Goal: Information Seeking & Learning: Learn about a topic

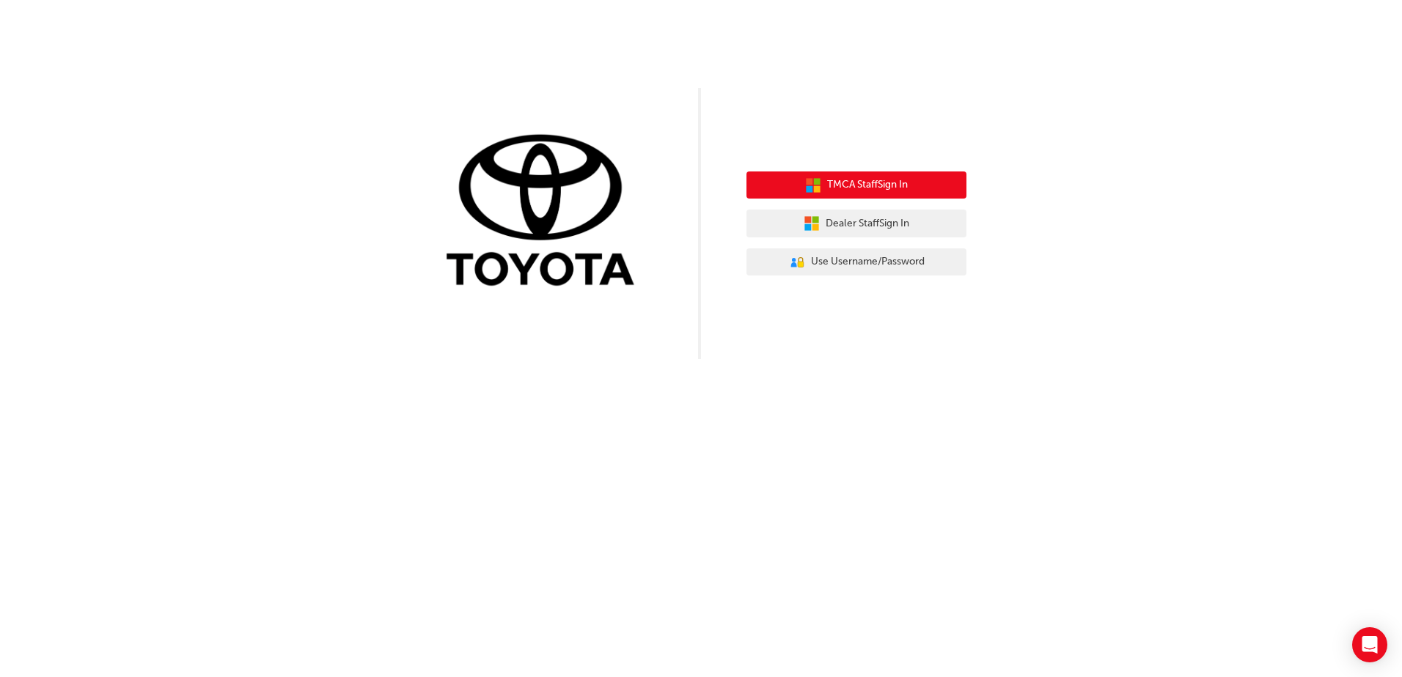
click at [848, 185] on span "TMCA Staff Sign In" at bounding box center [867, 185] width 81 height 17
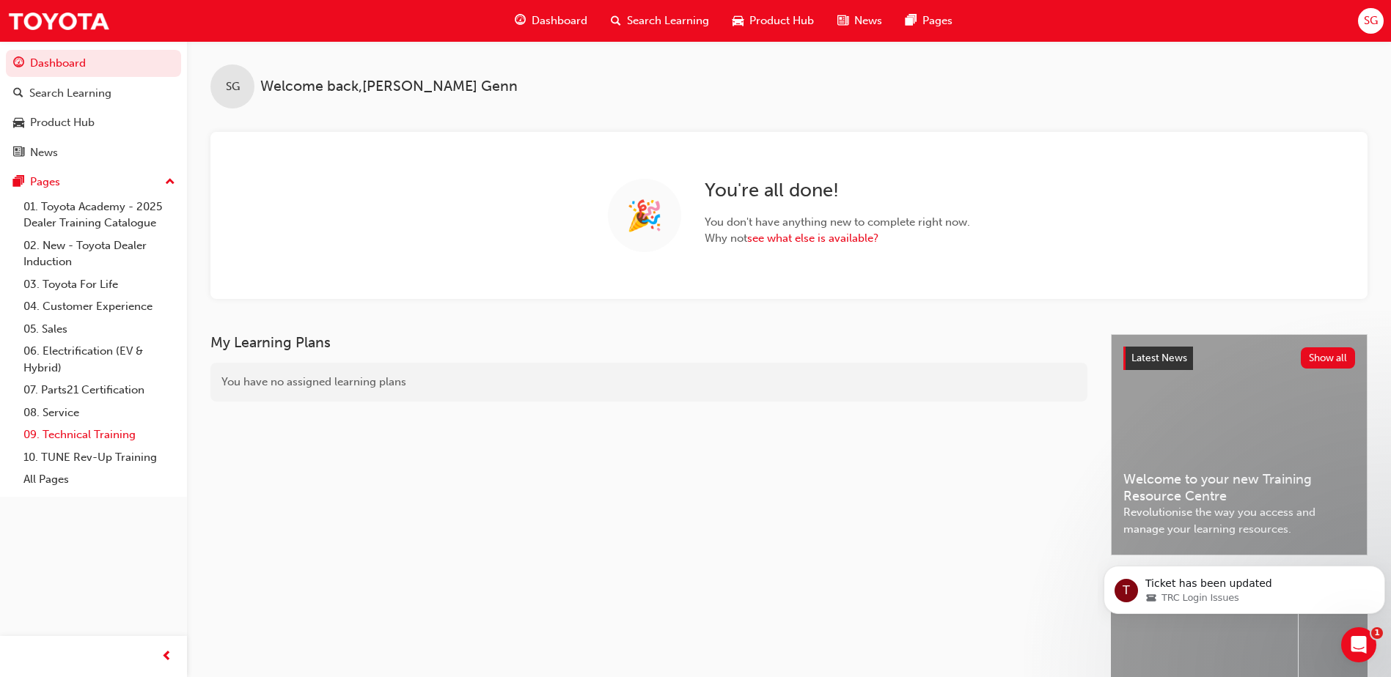
click at [117, 437] on link "09. Technical Training" at bounding box center [100, 435] width 164 height 23
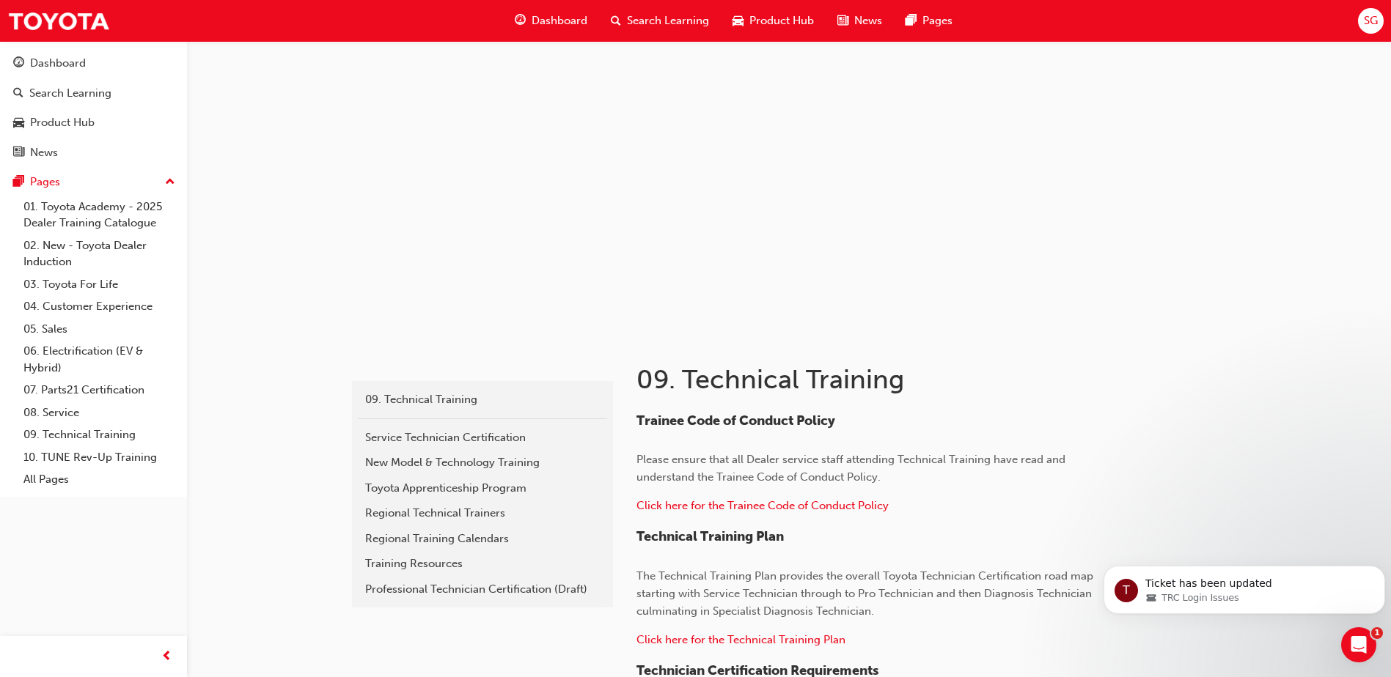
click at [666, 21] on span "Search Learning" at bounding box center [668, 20] width 82 height 17
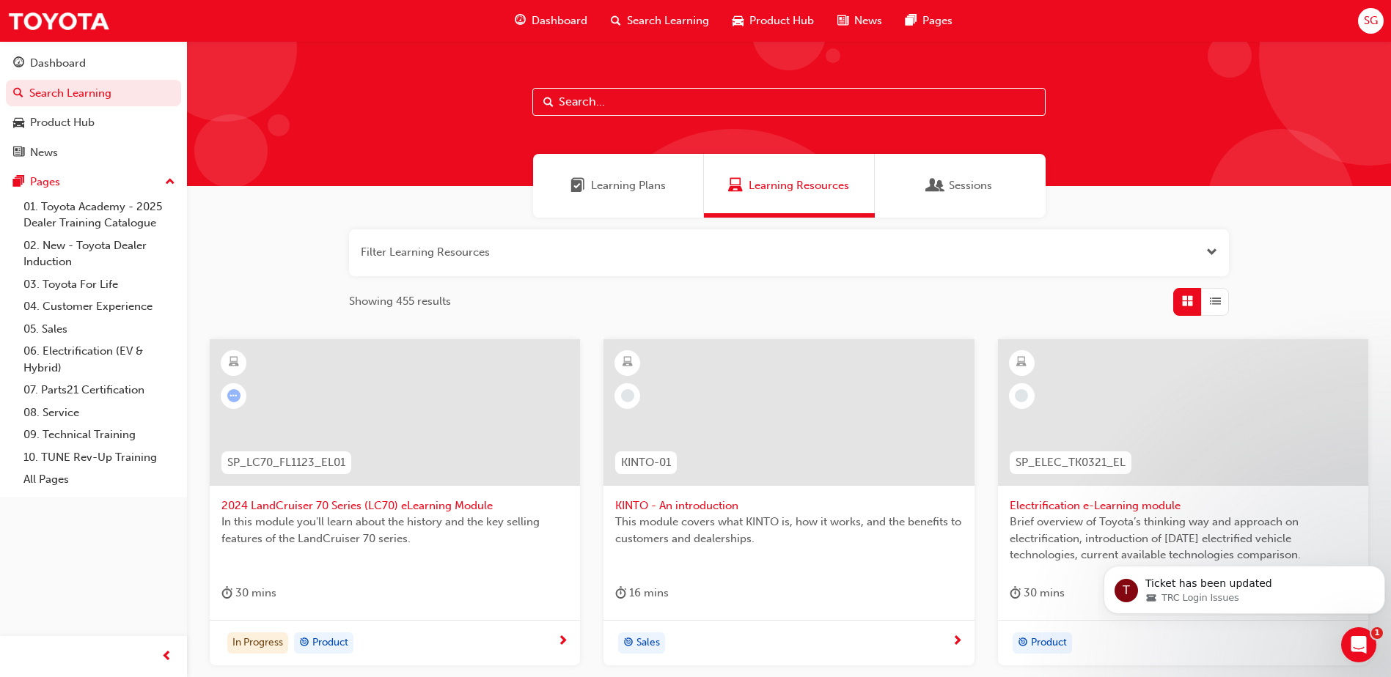
click at [554, 21] on span "Dashboard" at bounding box center [560, 20] width 56 height 17
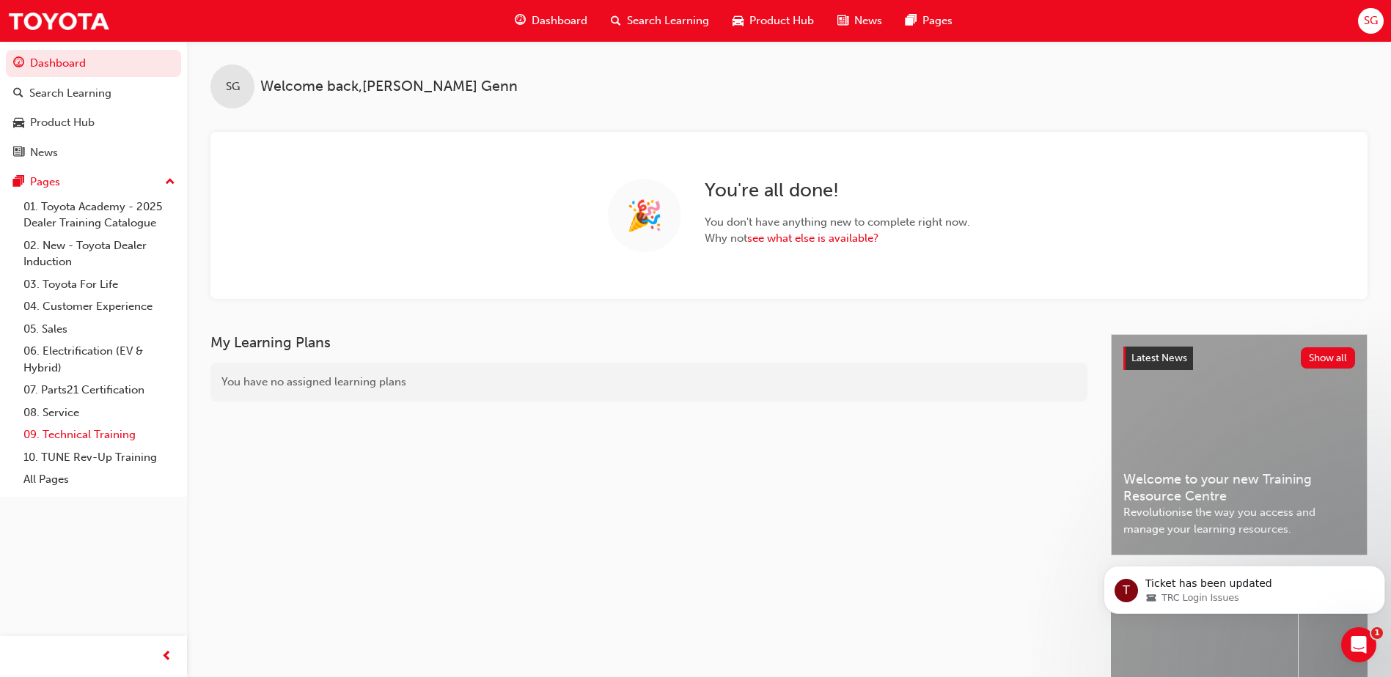
click at [62, 433] on link "09. Technical Training" at bounding box center [100, 435] width 164 height 23
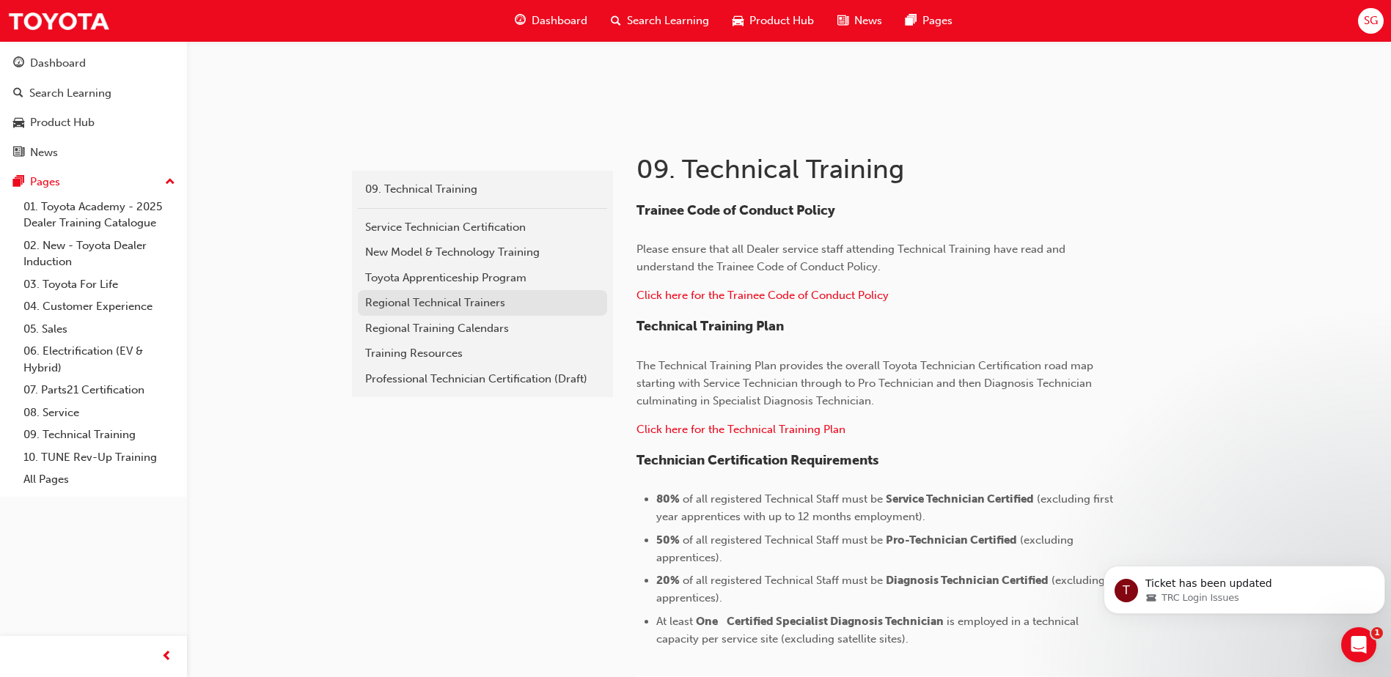
scroll to position [73, 0]
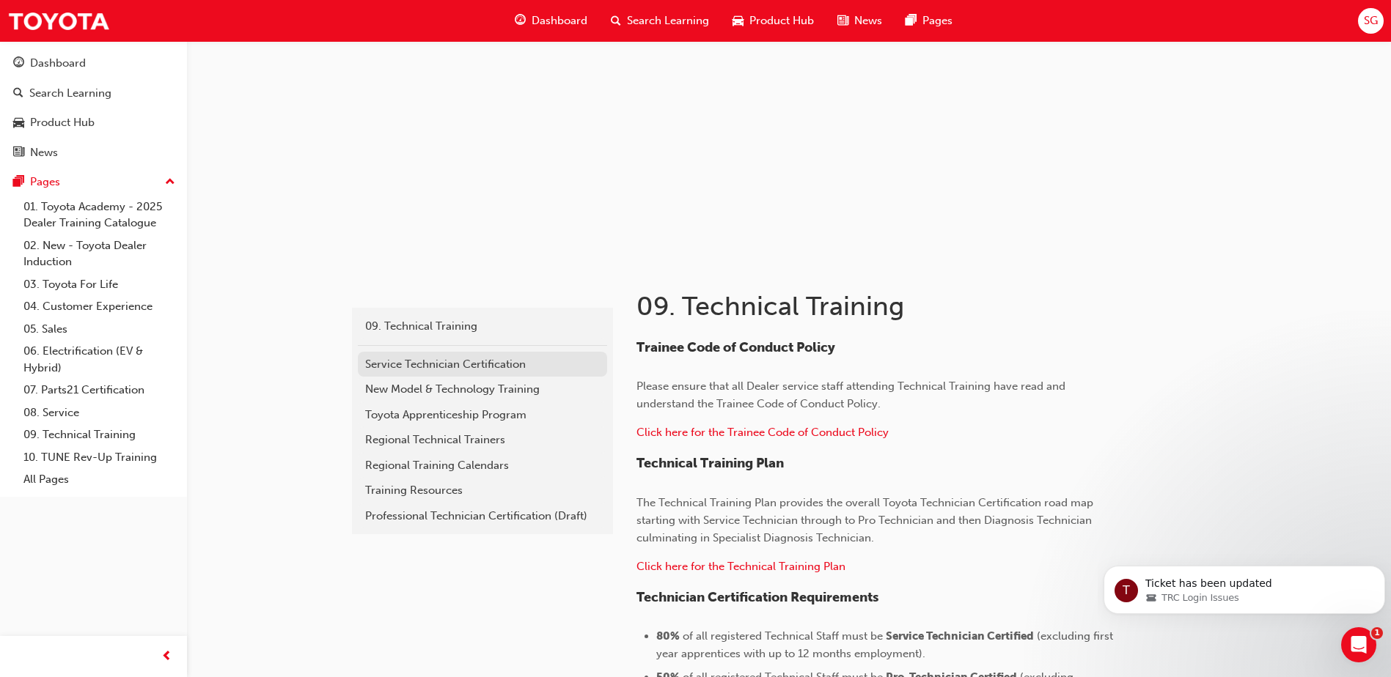
click at [441, 367] on div "Service Technician Certification" at bounding box center [482, 364] width 235 height 17
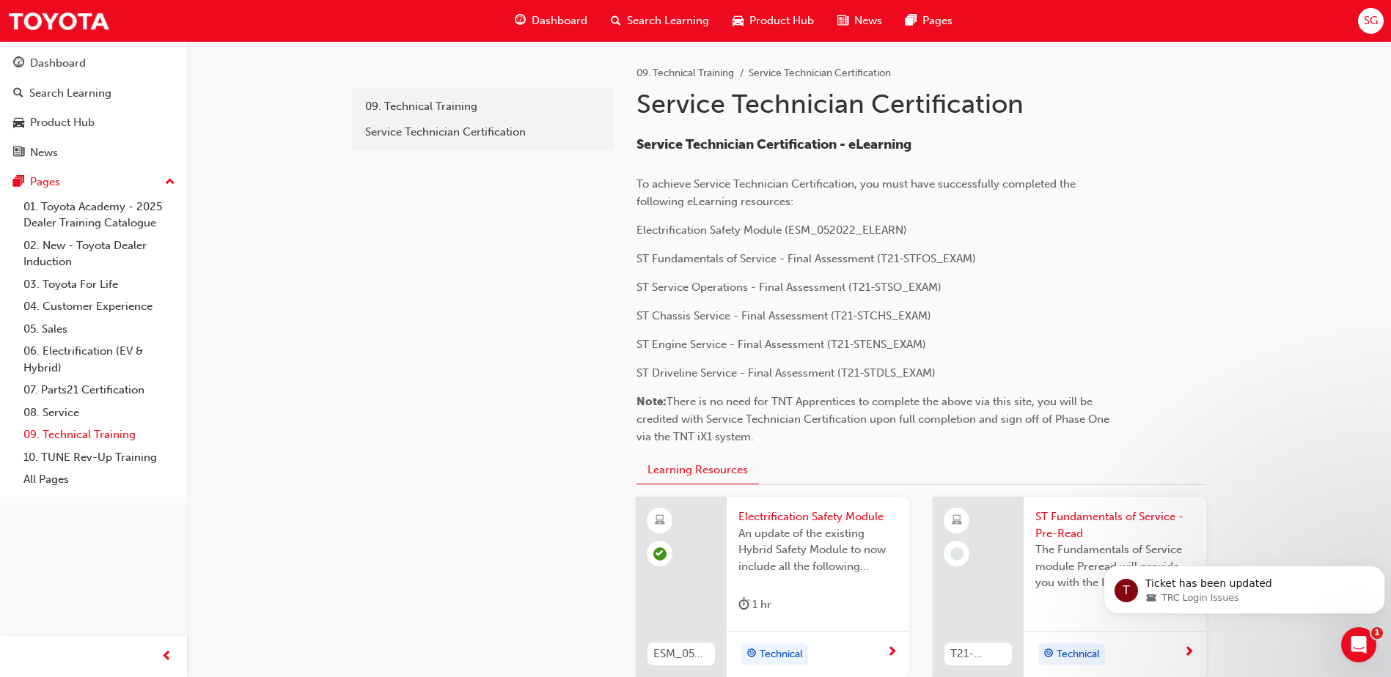
click at [70, 434] on link "09. Technical Training" at bounding box center [100, 435] width 164 height 23
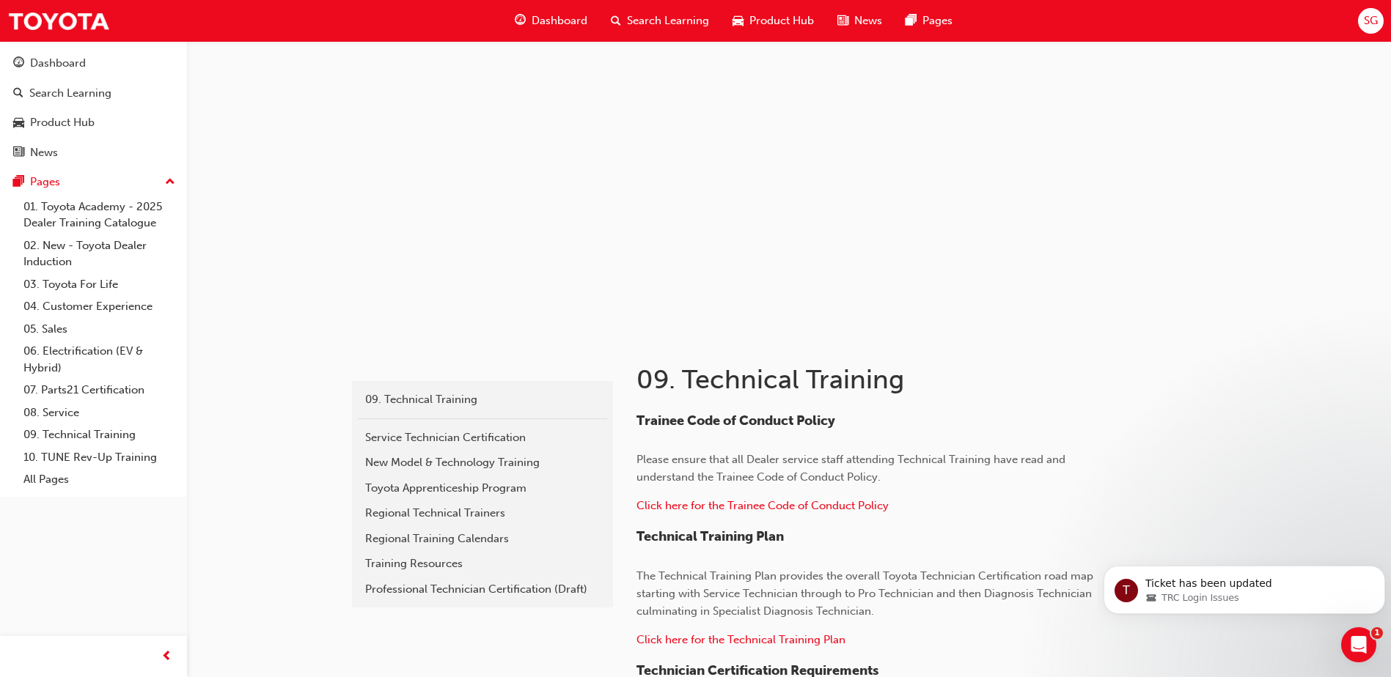
click at [1226, 548] on body "T Ticket has been updated TRC Login Issues" at bounding box center [1244, 586] width 282 height 91
click at [1358, 642] on icon "Open Intercom Messenger" at bounding box center [1356, 643] width 10 height 12
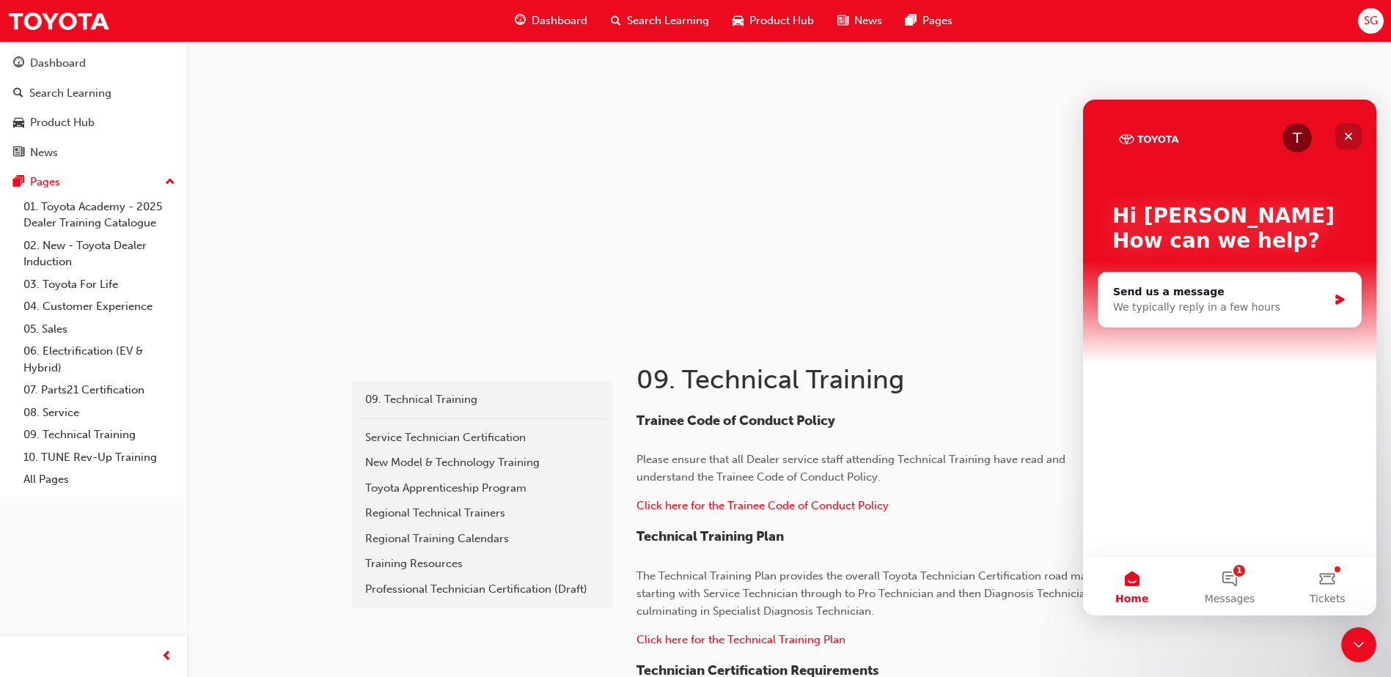
click at [1349, 131] on icon "Close" at bounding box center [1349, 137] width 12 height 12
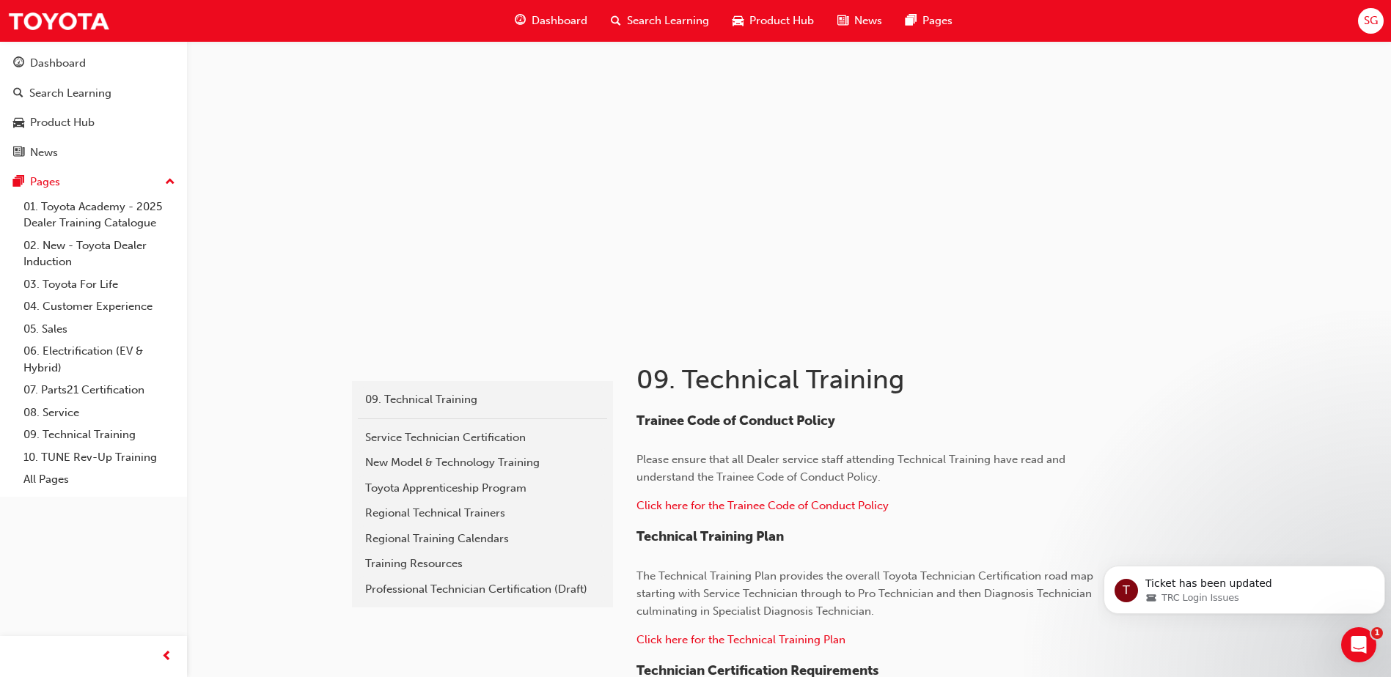
click at [172, 181] on span "up-icon" at bounding box center [170, 182] width 10 height 19
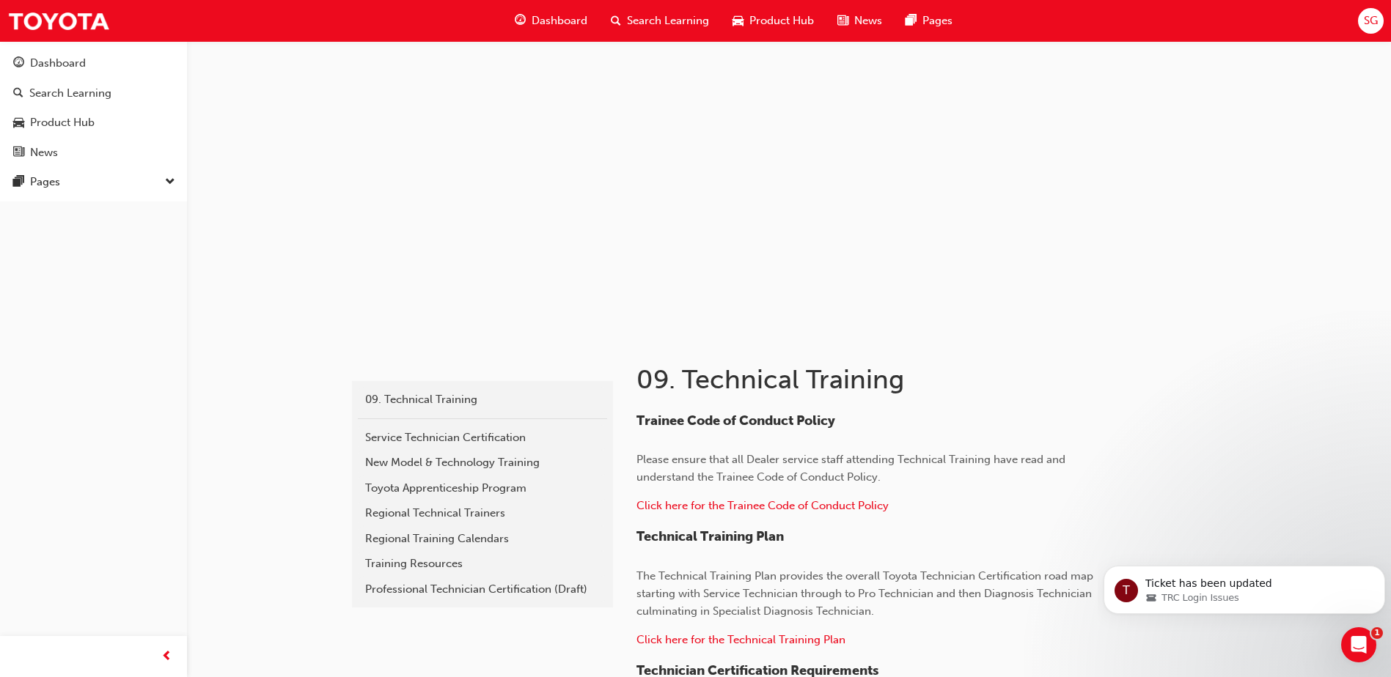
click at [172, 181] on span "down-icon" at bounding box center [170, 182] width 10 height 19
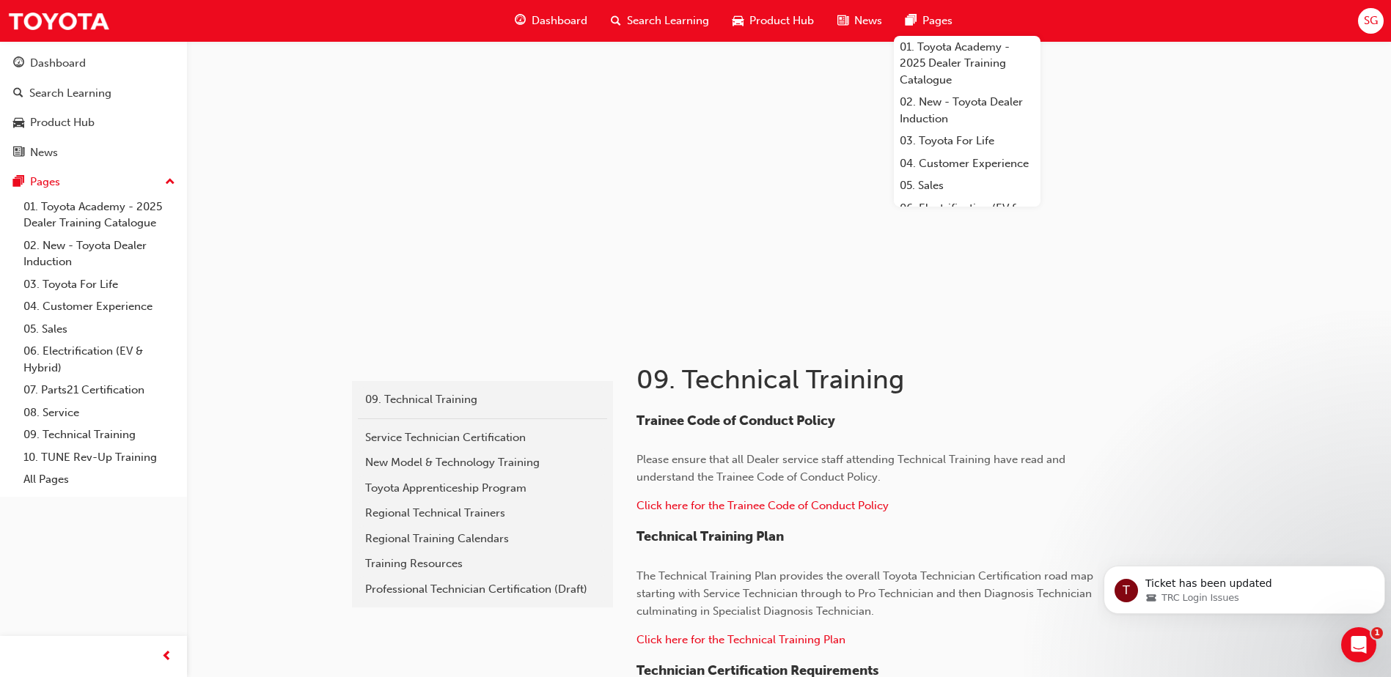
click at [633, 19] on span "Search Learning" at bounding box center [668, 20] width 82 height 17
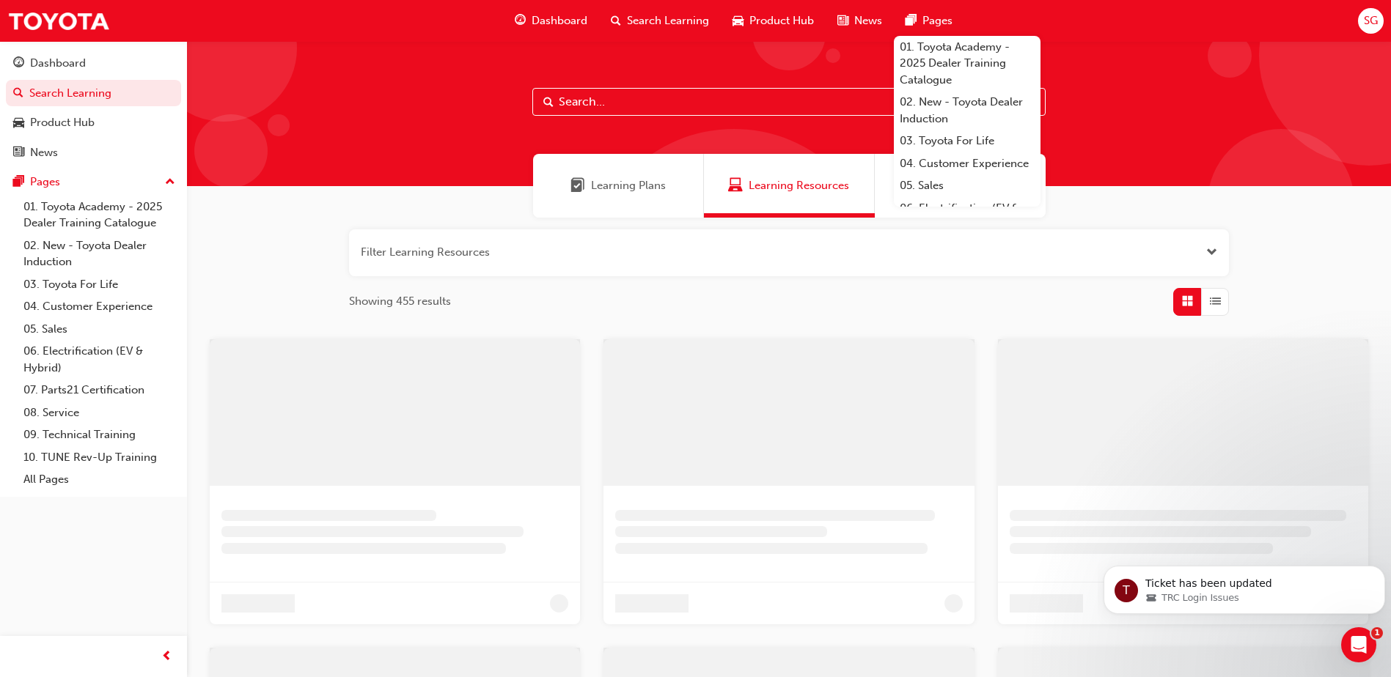
click at [608, 102] on input "text" at bounding box center [788, 102] width 513 height 28
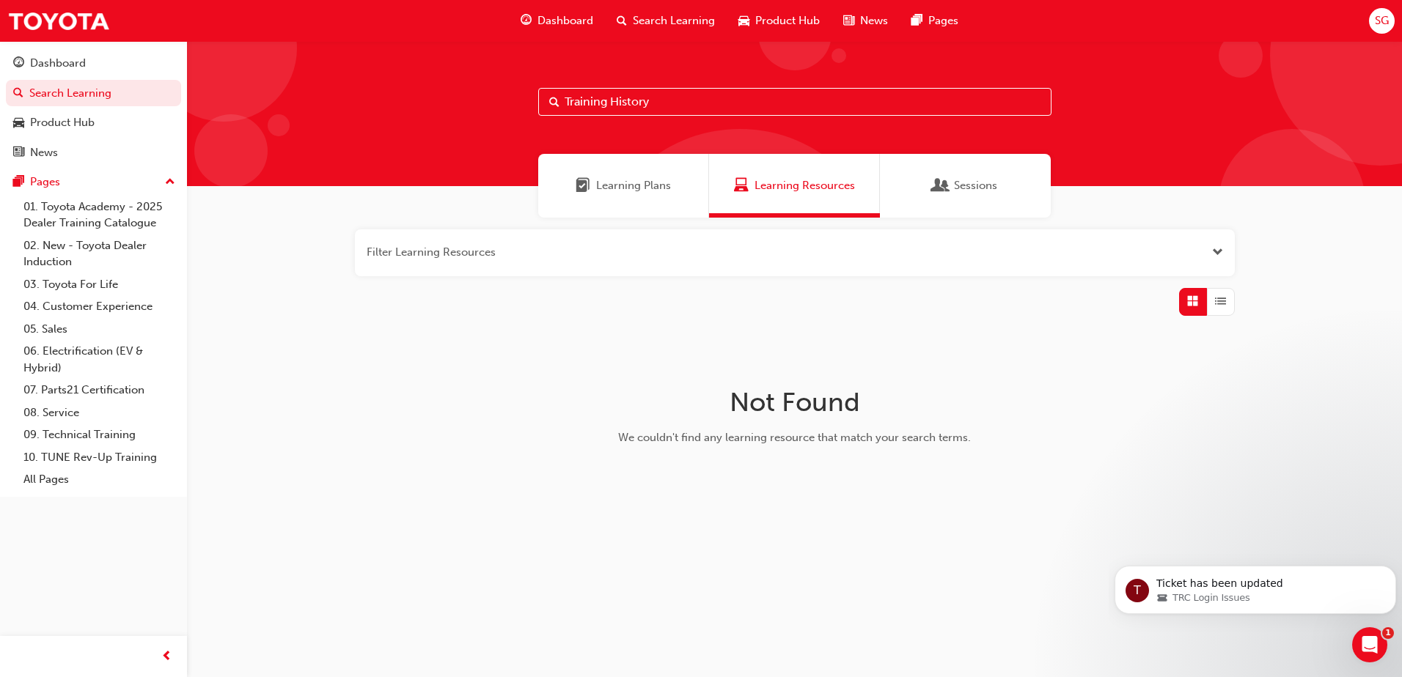
type input "Training History"
click at [1222, 251] on span "Open the filter" at bounding box center [1217, 252] width 11 height 17
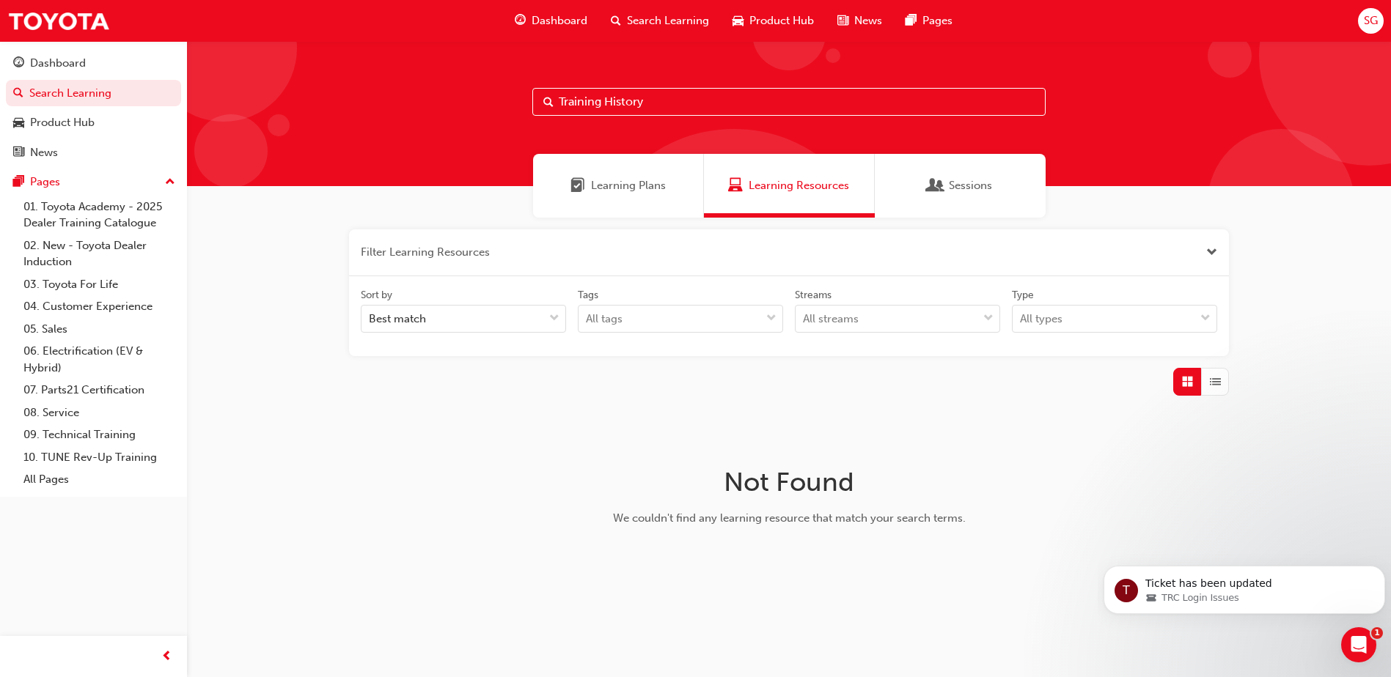
click at [1014, 382] on div at bounding box center [789, 382] width 880 height 28
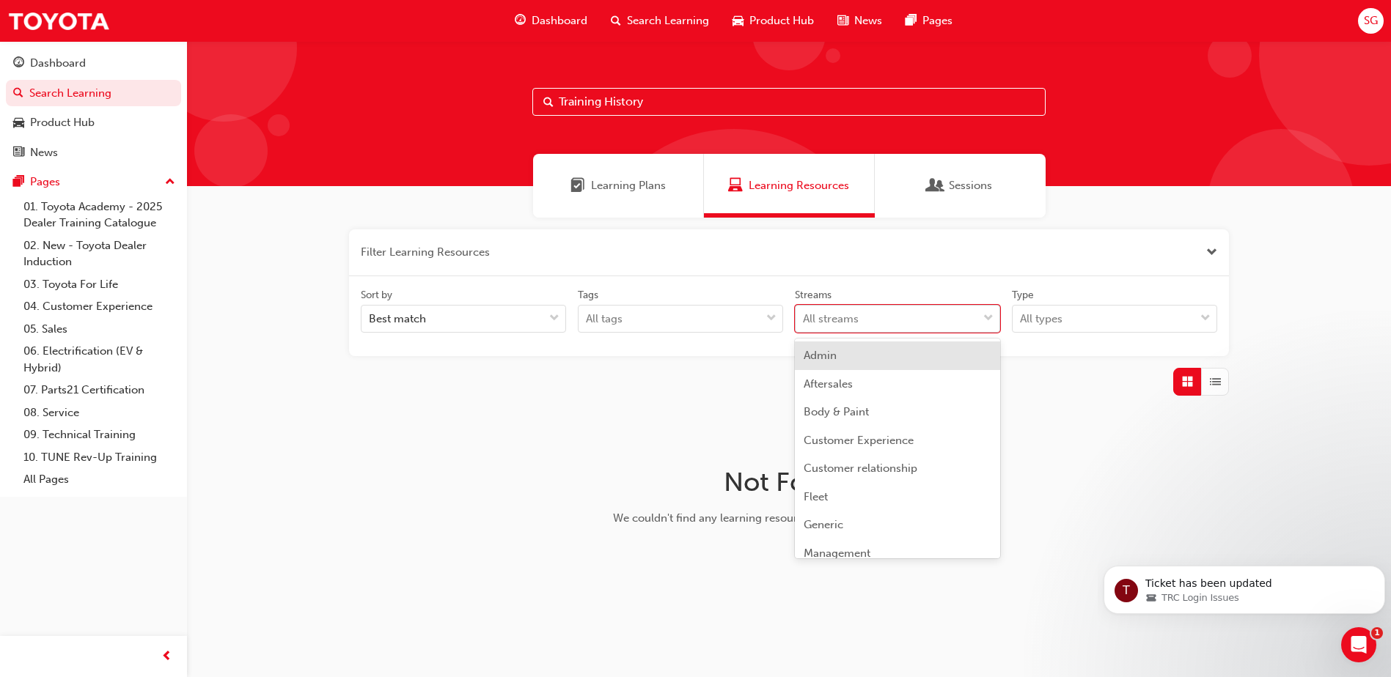
click at [996, 316] on div at bounding box center [988, 319] width 22 height 26
click at [804, 316] on input "Streams option Admin focused, 1 of 23. 23 results available. Use Up and Down to…" at bounding box center [803, 318] width 1 height 12
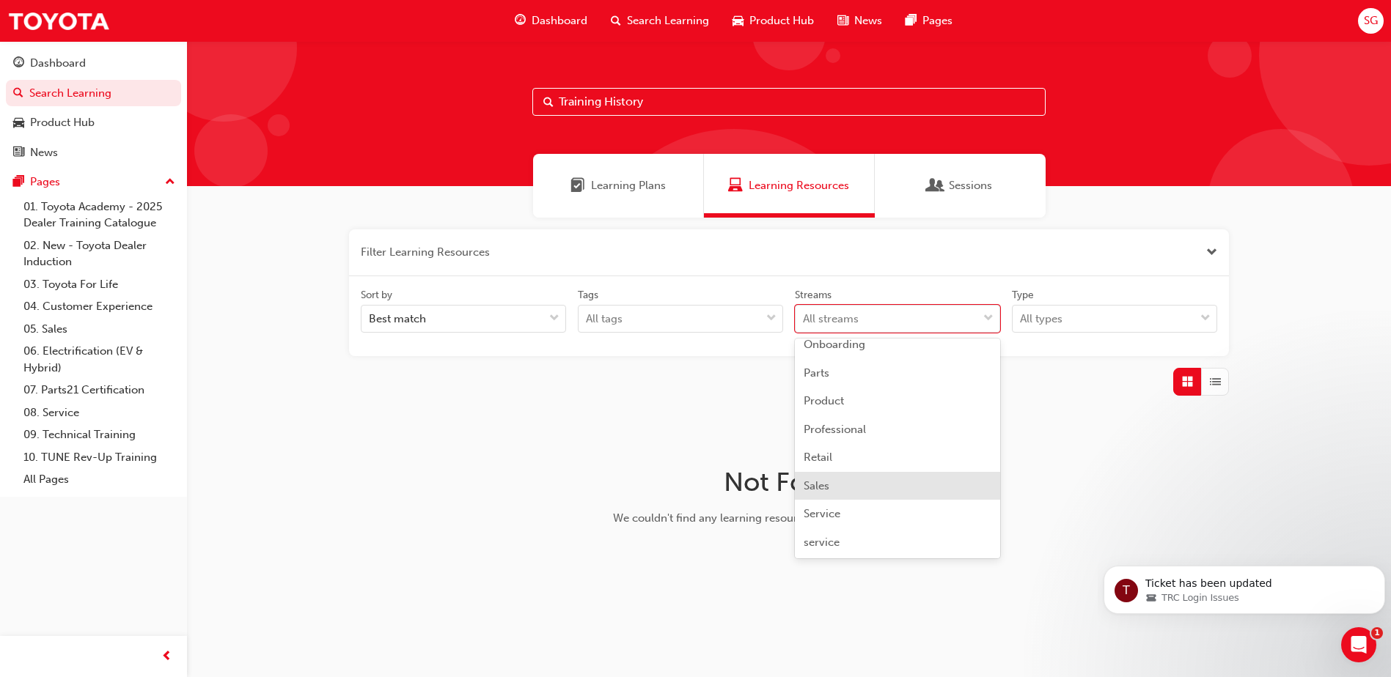
scroll to position [367, 0]
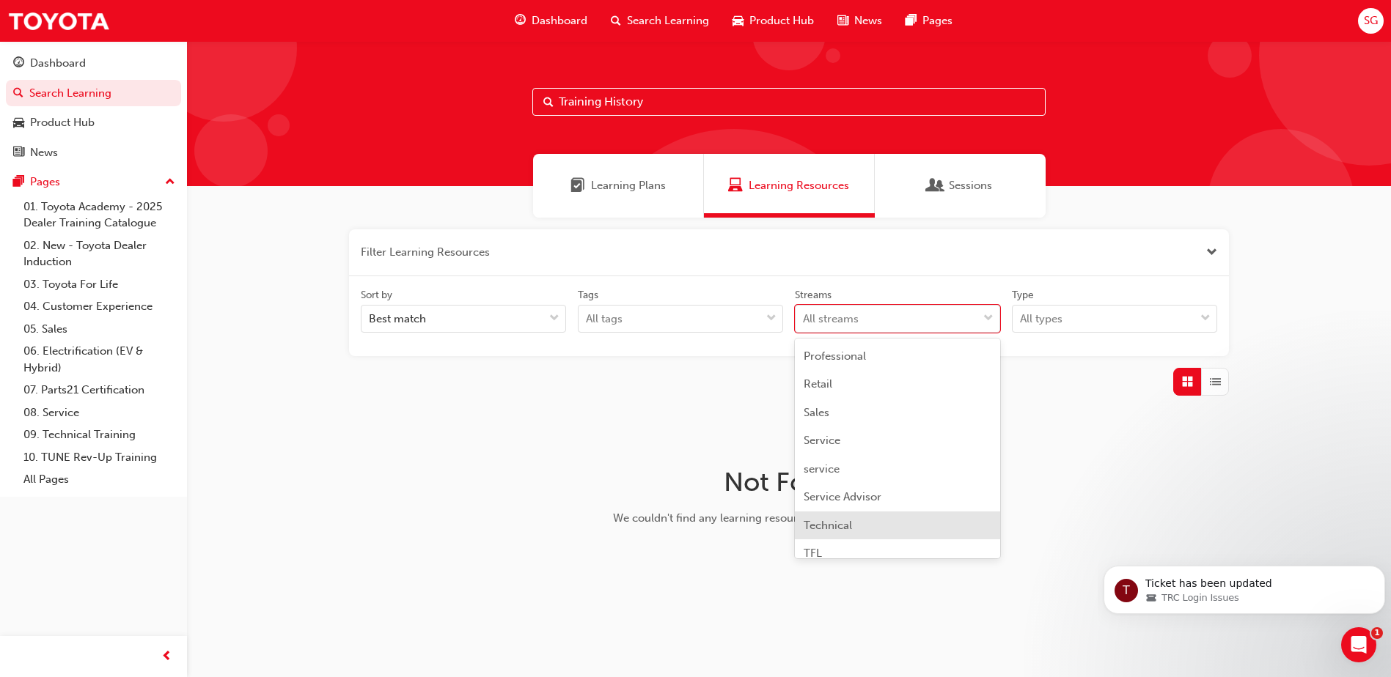
click at [847, 522] on span "Technical" at bounding box center [828, 525] width 48 height 13
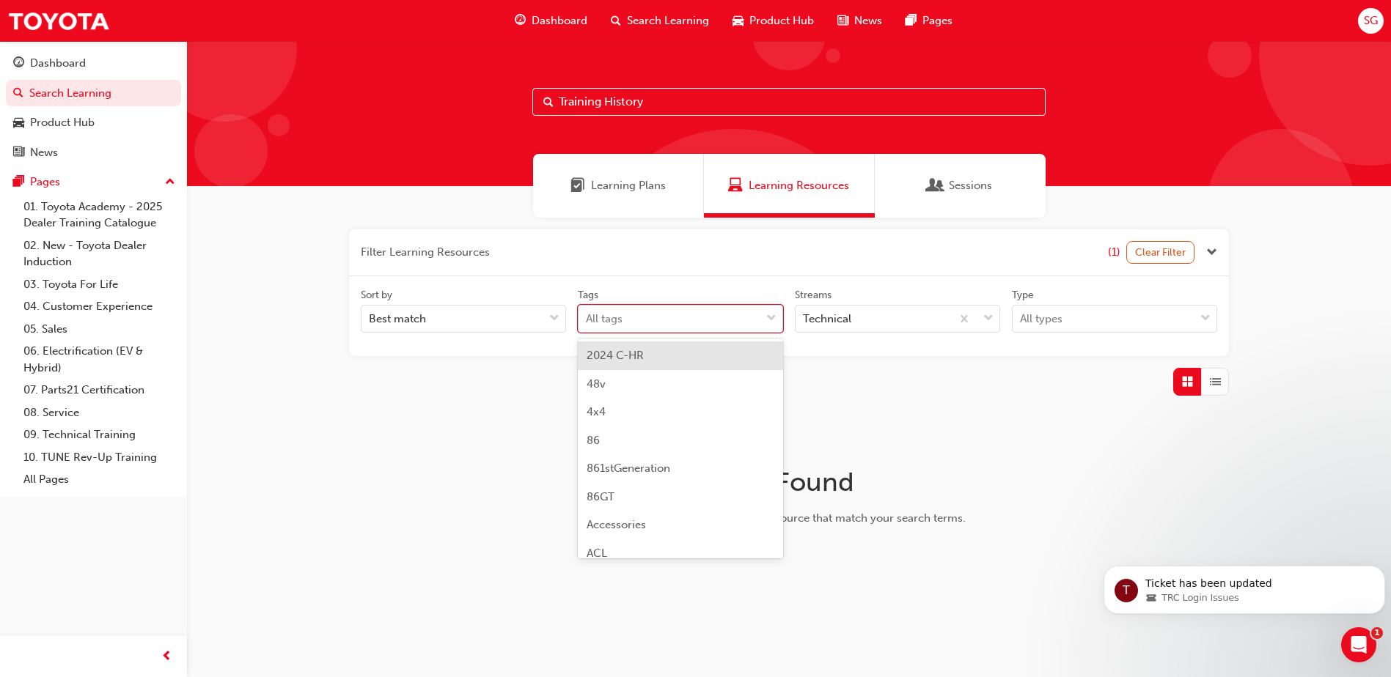
click at [687, 312] on div "All tags" at bounding box center [670, 319] width 182 height 26
click at [587, 312] on input "Tags option 2024 C-HR focused, 1 of 189. 189 results available. Use Up and Down…" at bounding box center [586, 318] width 1 height 12
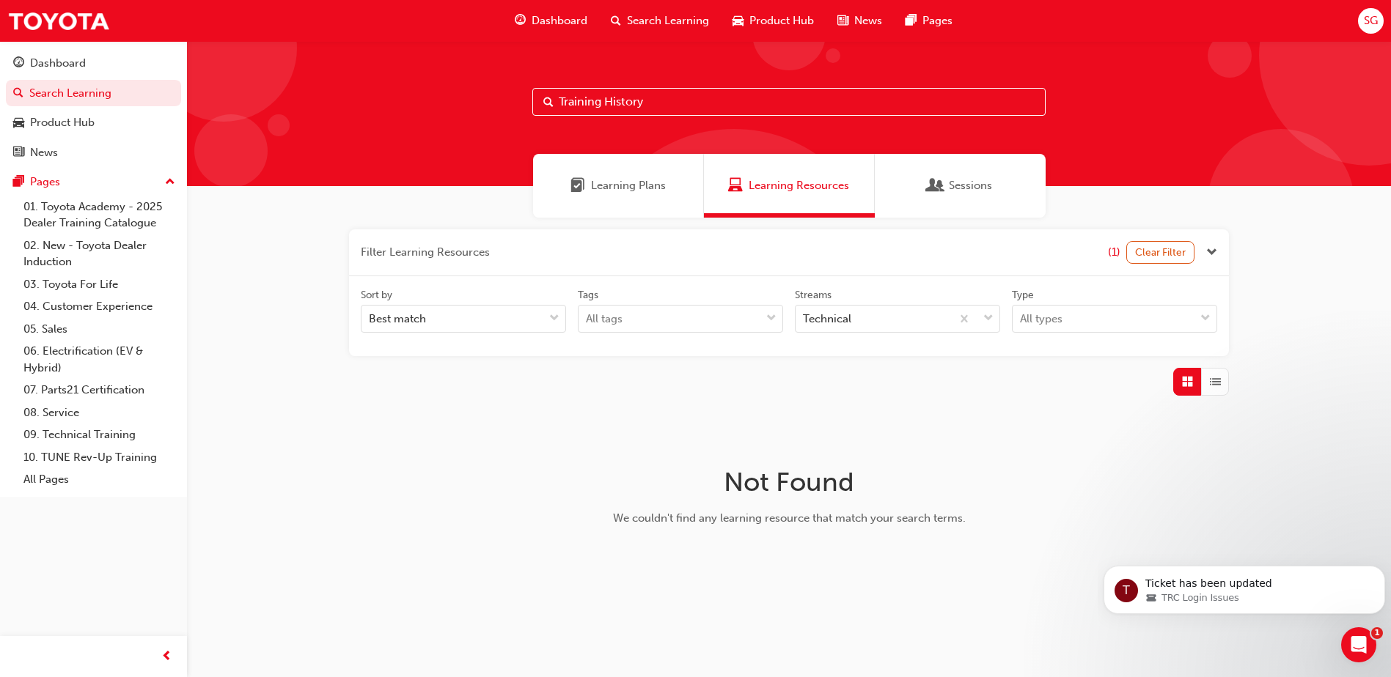
click at [430, 446] on div "Filter Learning Resources (1) Clear Filter Sort by Best match Tags All tags Str…" at bounding box center [789, 408] width 1204 height 380
click at [1215, 318] on div at bounding box center [1205, 319] width 22 height 26
click at [1021, 318] on input "Type All types" at bounding box center [1020, 318] width 1 height 12
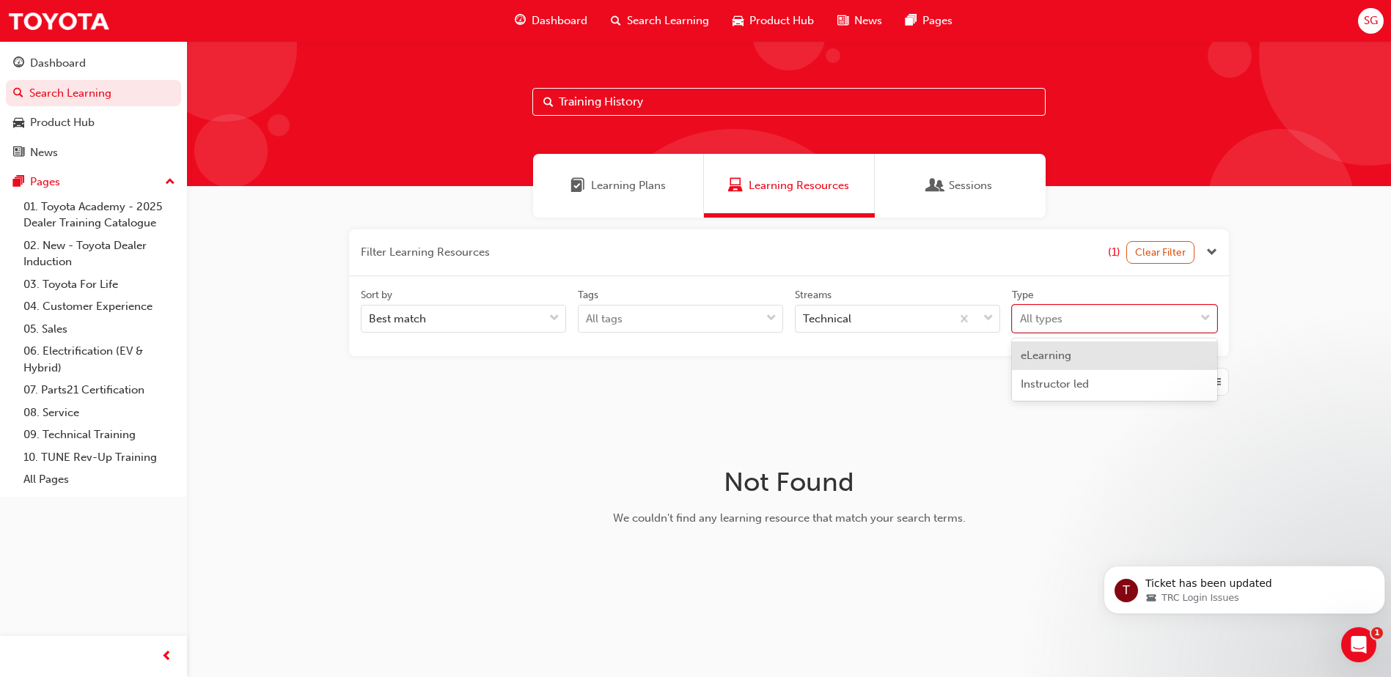
click at [1334, 403] on div "Filter Learning Resources (1) Clear Filter Sort by Best match Tags All tags Str…" at bounding box center [789, 408] width 1204 height 380
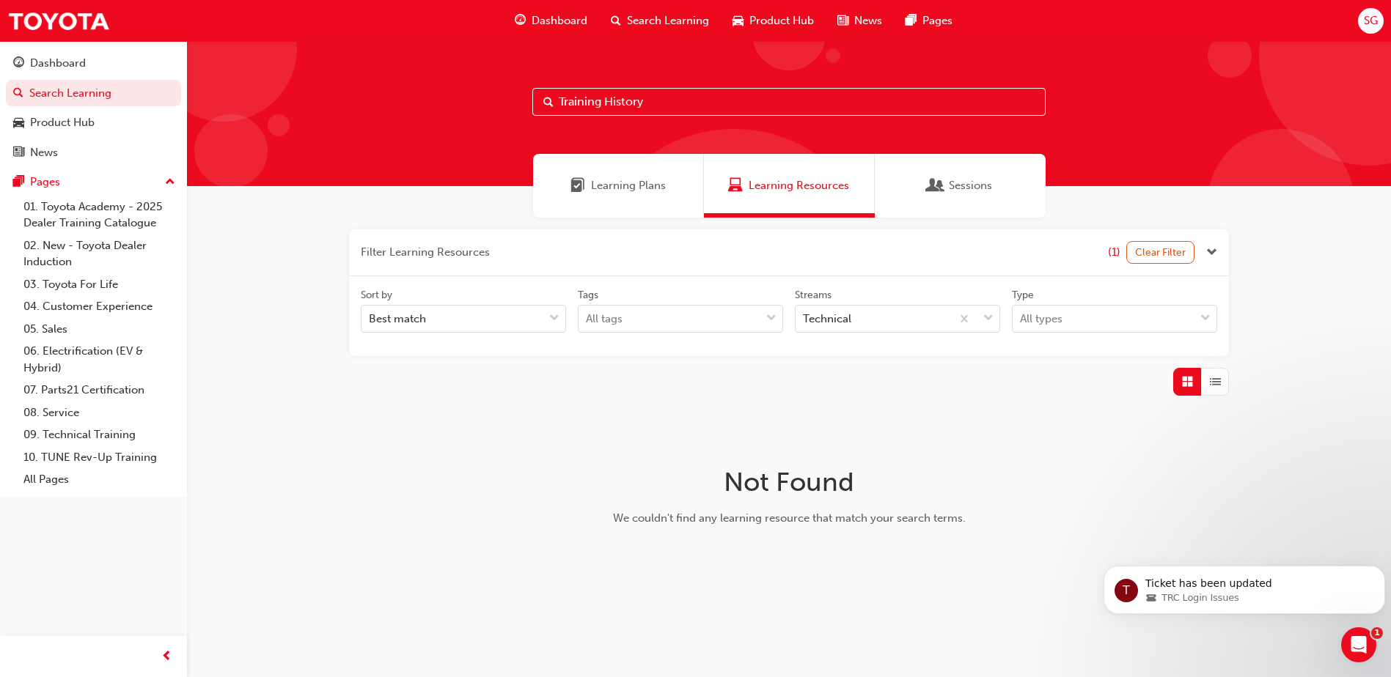
click at [1093, 541] on div "Filter Learning Resources (1) Clear Filter Sort by Best match Tags All tags Str…" at bounding box center [789, 408] width 1204 height 380
click at [1362, 23] on div "SG" at bounding box center [1371, 21] width 26 height 26
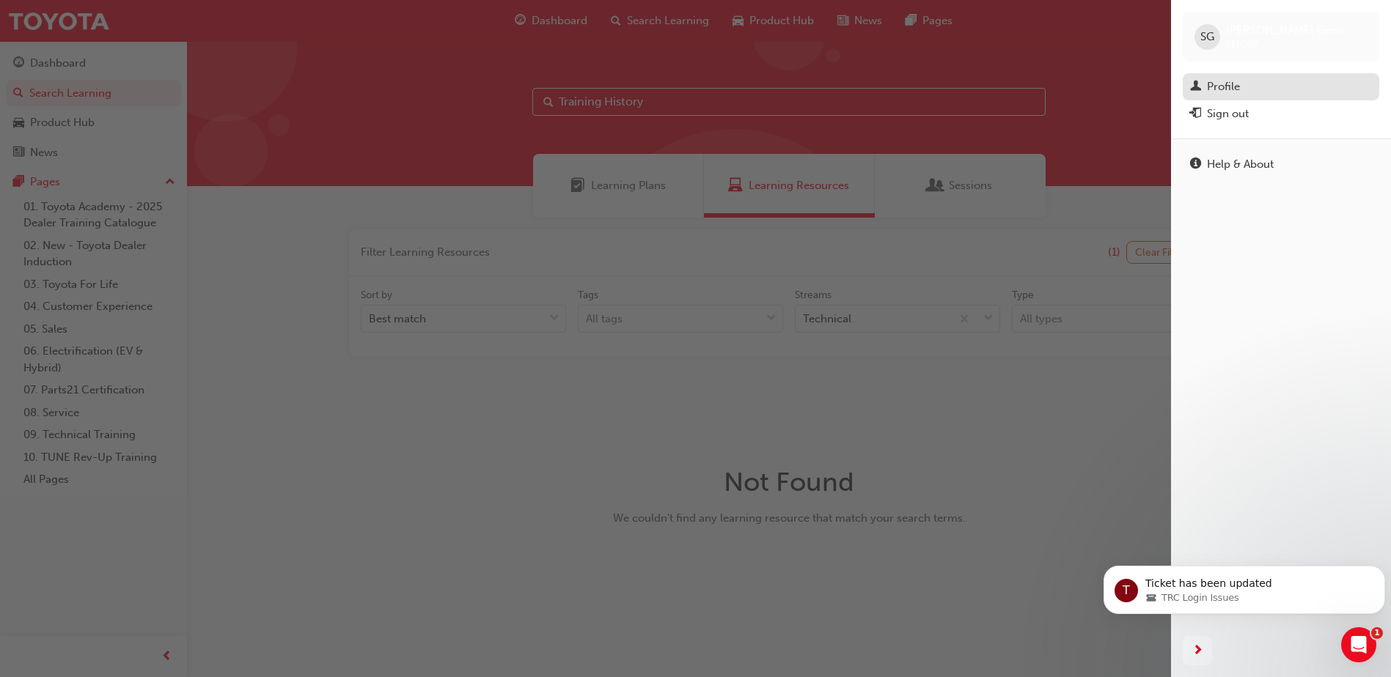
click at [1235, 93] on div "Profile" at bounding box center [1223, 86] width 33 height 17
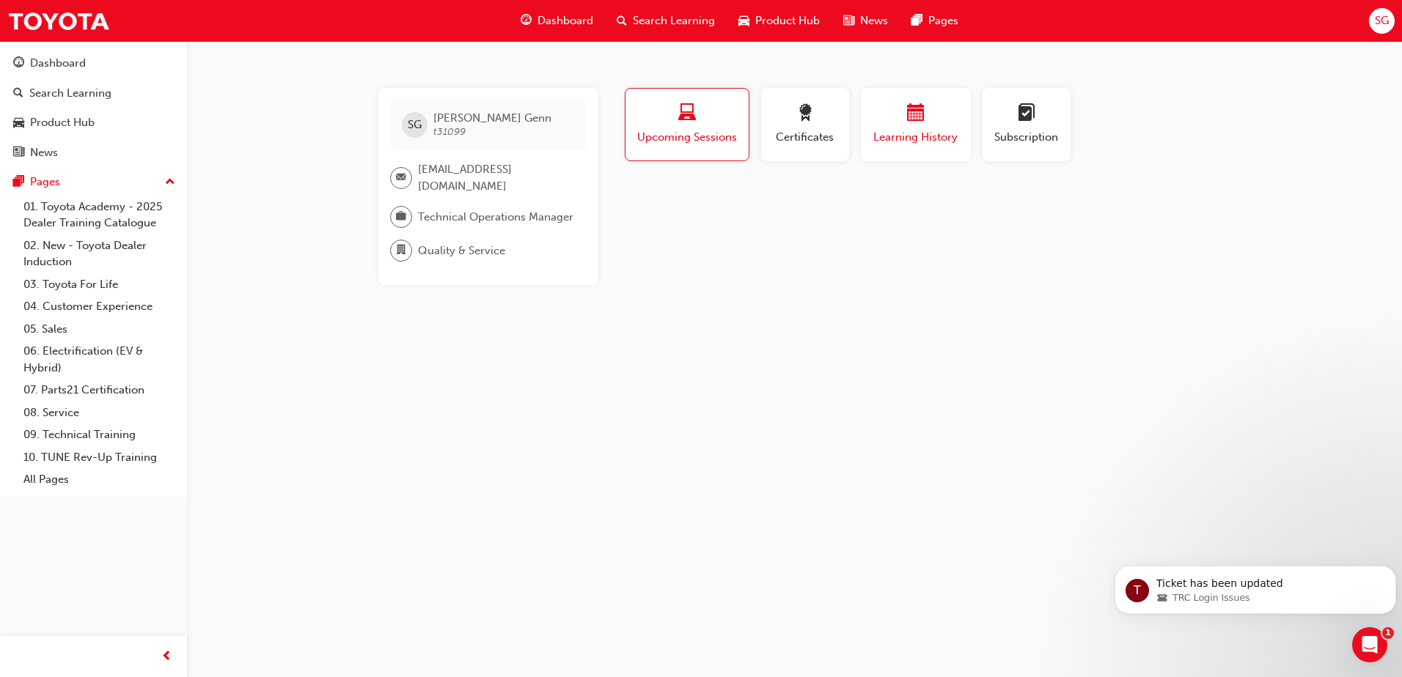
click at [907, 114] on span "calendar-icon" at bounding box center [916, 114] width 18 height 20
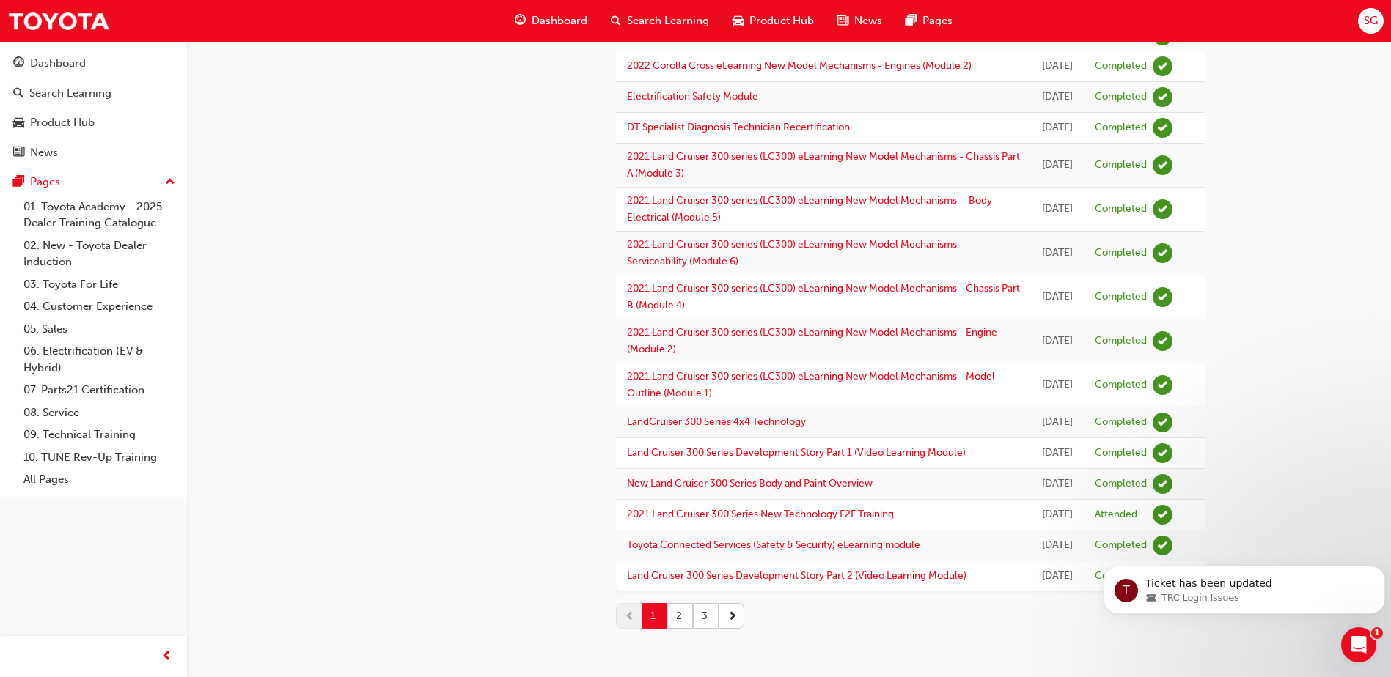
scroll to position [1766, 0]
click at [681, 617] on button "2" at bounding box center [680, 616] width 26 height 26
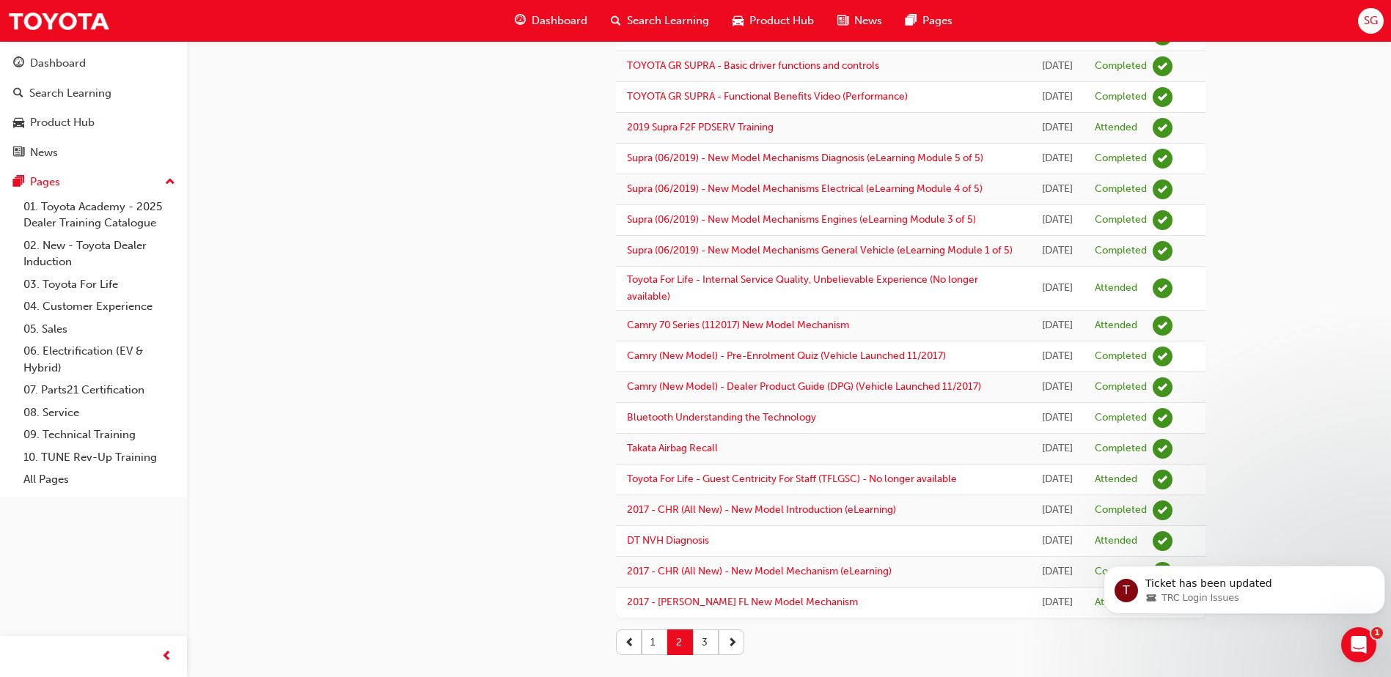
scroll to position [1554, 0]
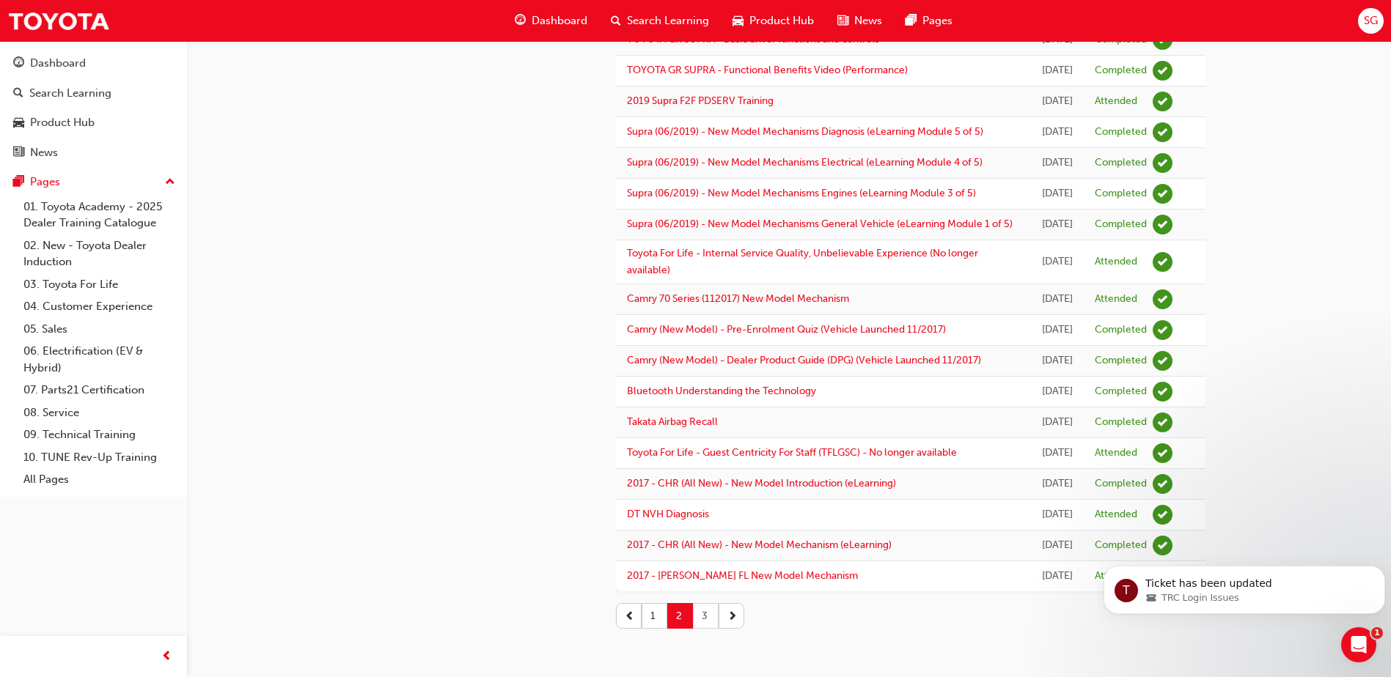
click at [710, 614] on button "3" at bounding box center [706, 616] width 26 height 26
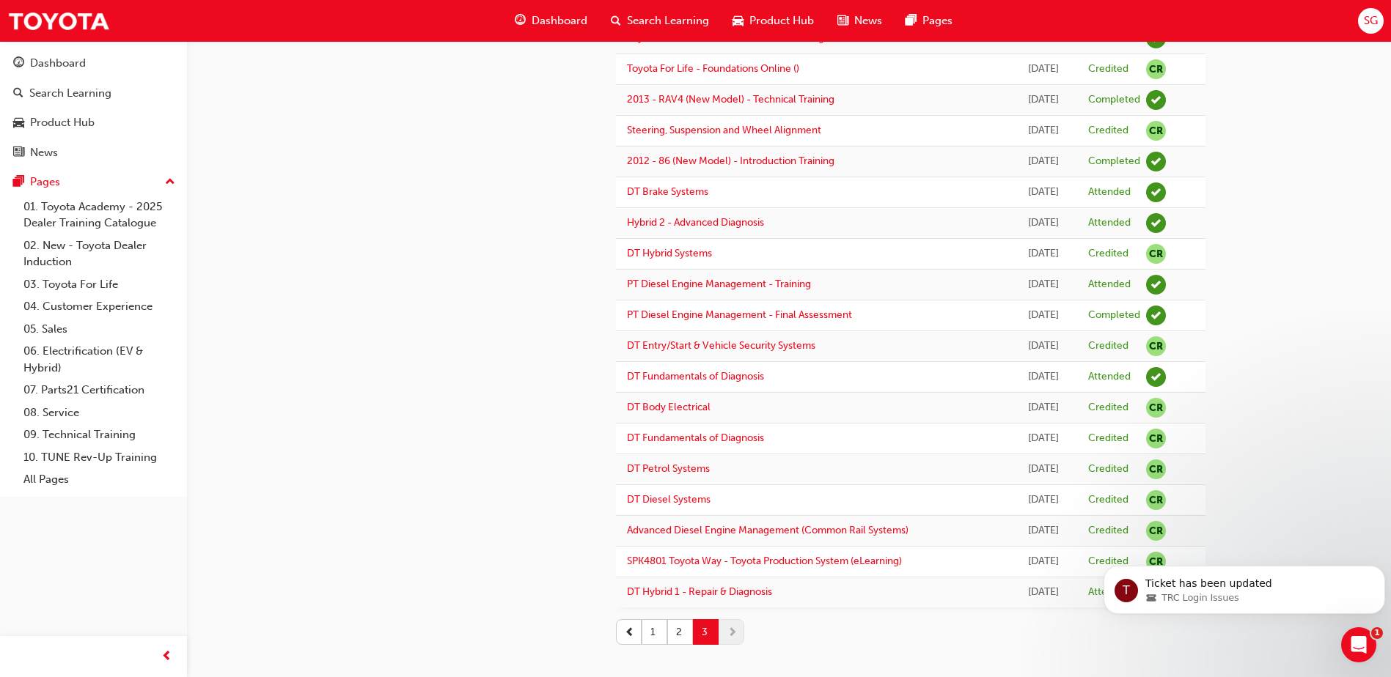
scroll to position [485, 0]
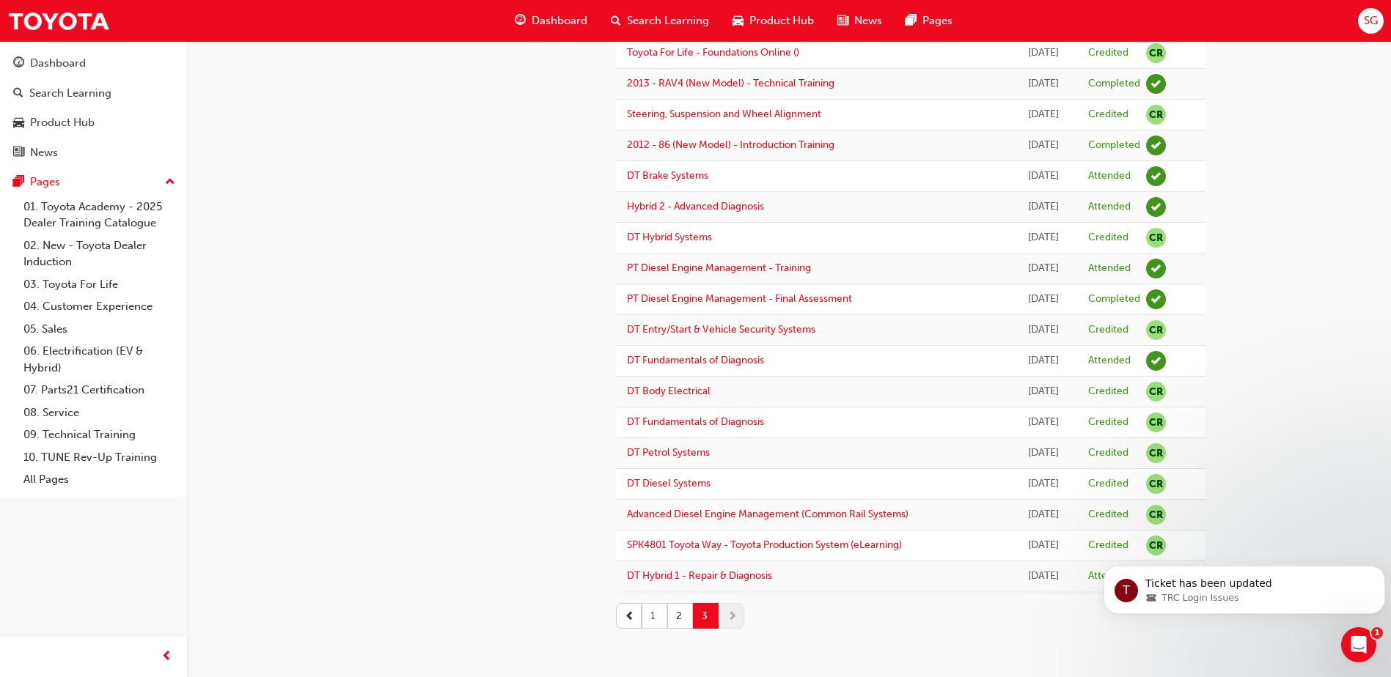
click at [646, 614] on button "1" at bounding box center [655, 616] width 26 height 26
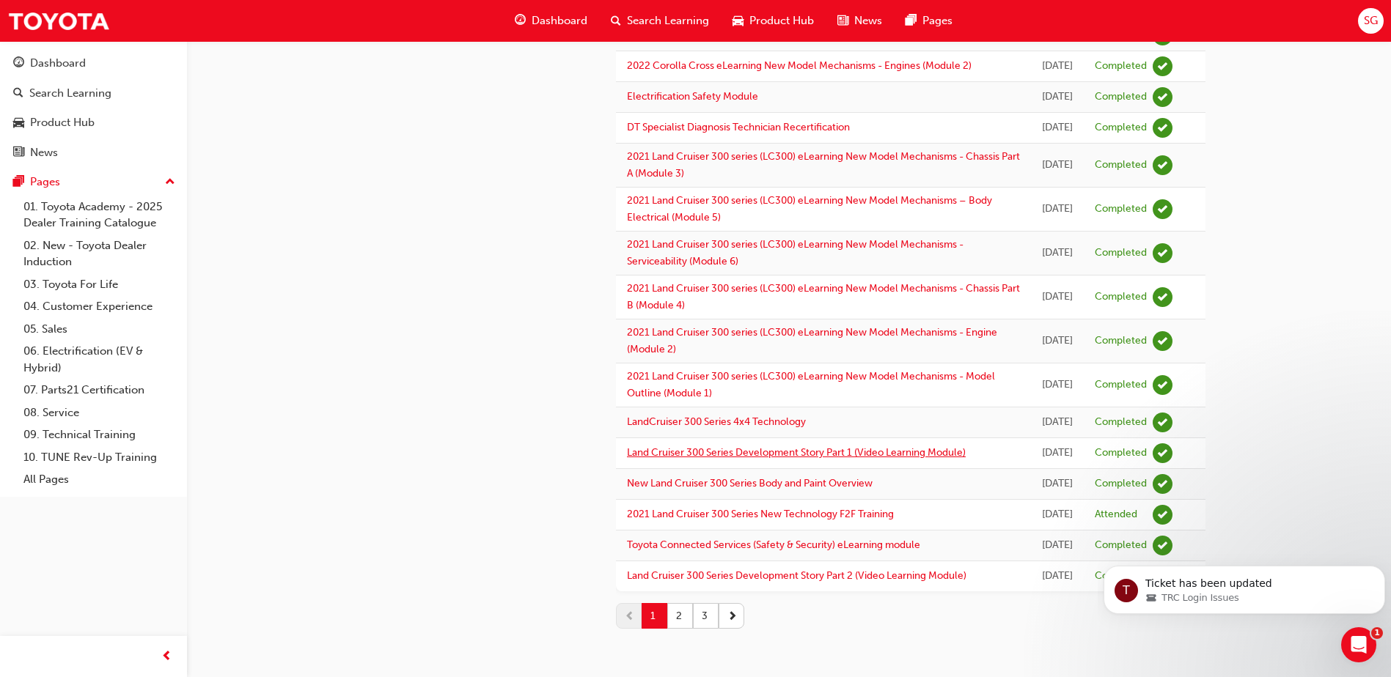
scroll to position [1766, 0]
click at [684, 614] on button "2" at bounding box center [680, 616] width 26 height 26
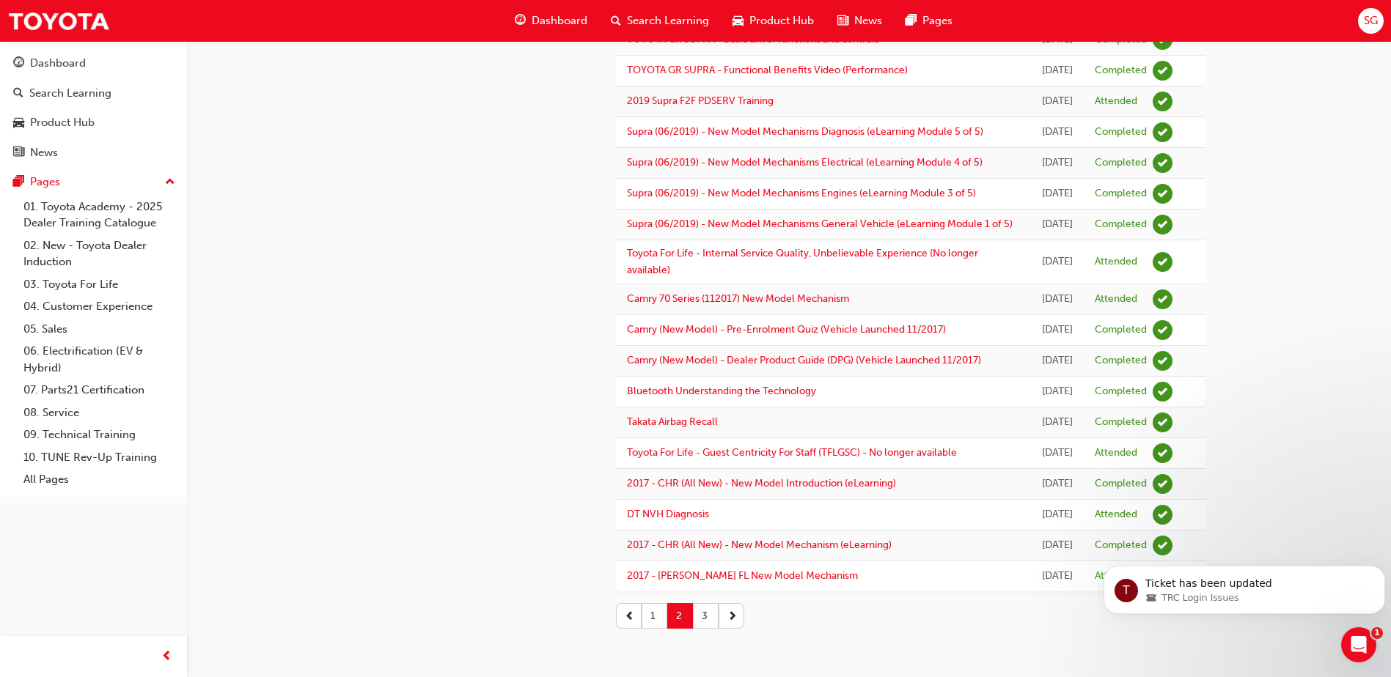
scroll to position [1554, 0]
click at [699, 616] on button "3" at bounding box center [706, 616] width 26 height 26
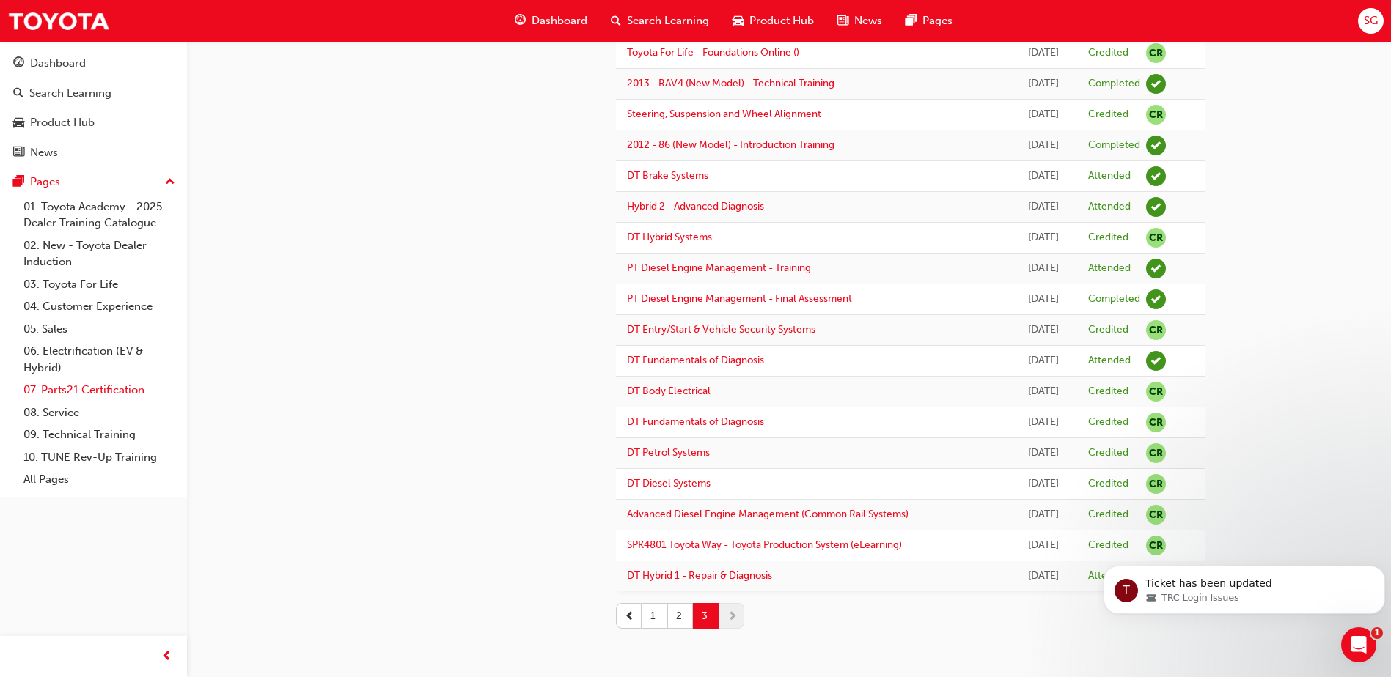
click at [111, 394] on link "07. Parts21 Certification" at bounding box center [100, 390] width 164 height 23
